Goal: Transaction & Acquisition: Purchase product/service

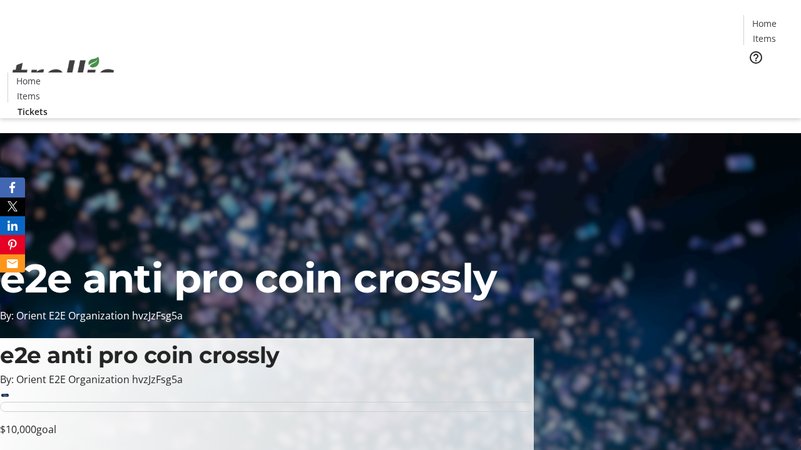
click at [753, 73] on span "Tickets" at bounding box center [768, 79] width 30 height 13
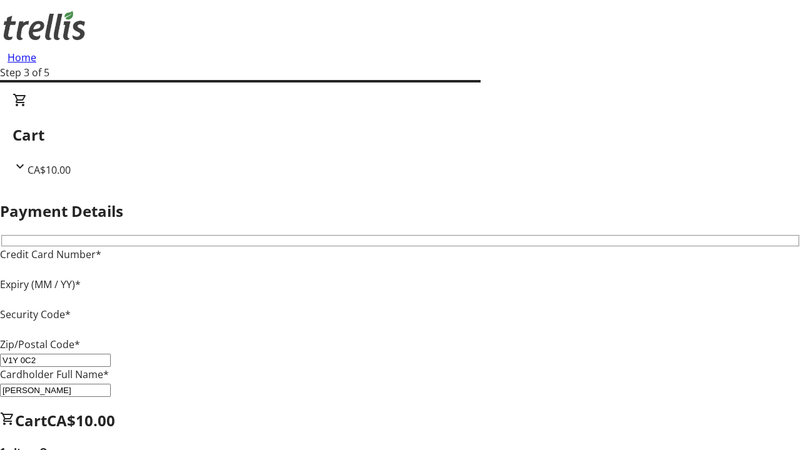
type input "V1Y 0C2"
